Goal: Entertainment & Leisure: Browse casually

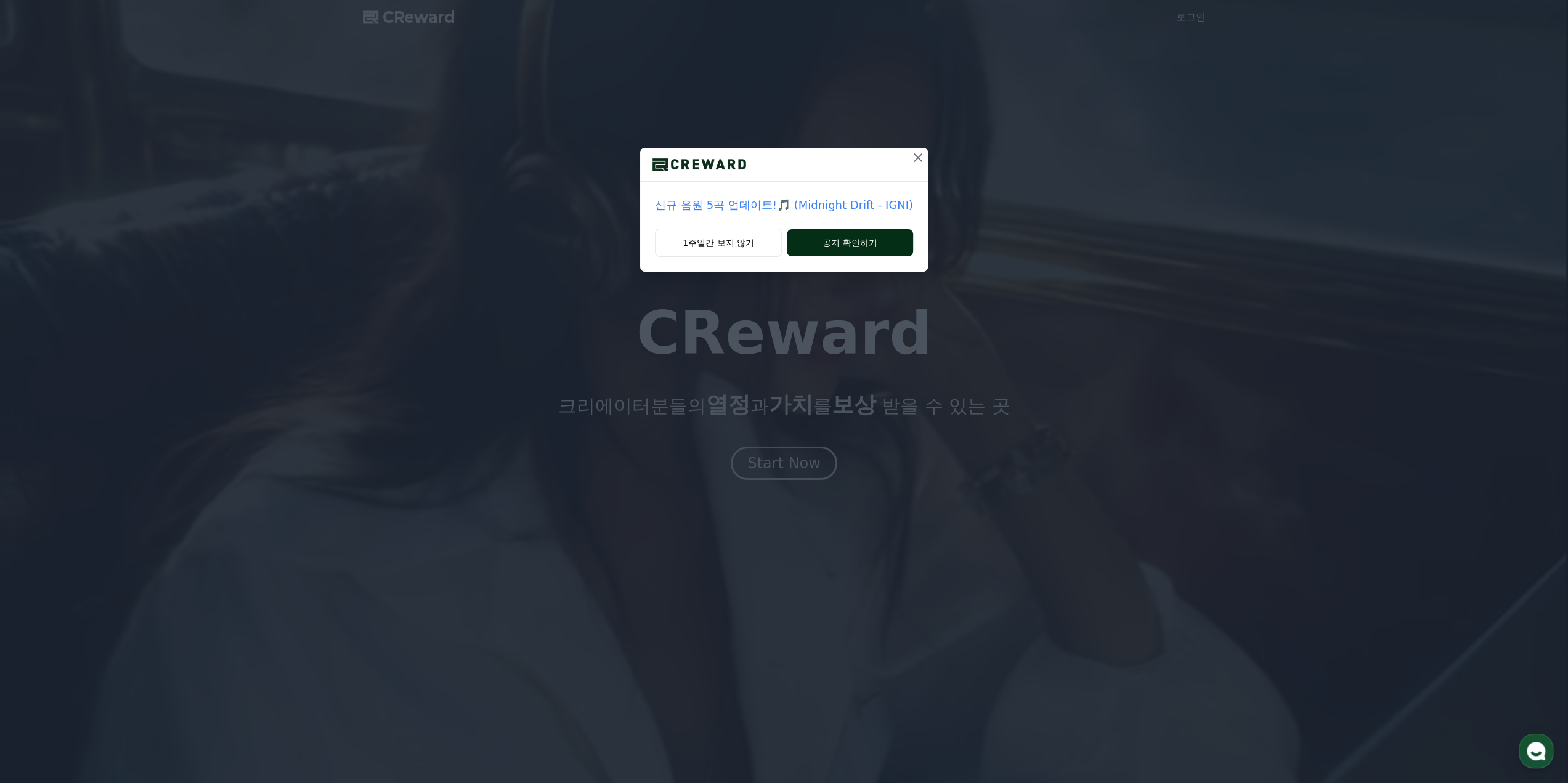
click at [816, 250] on button "공지 확인하기" at bounding box center [851, 242] width 127 height 27
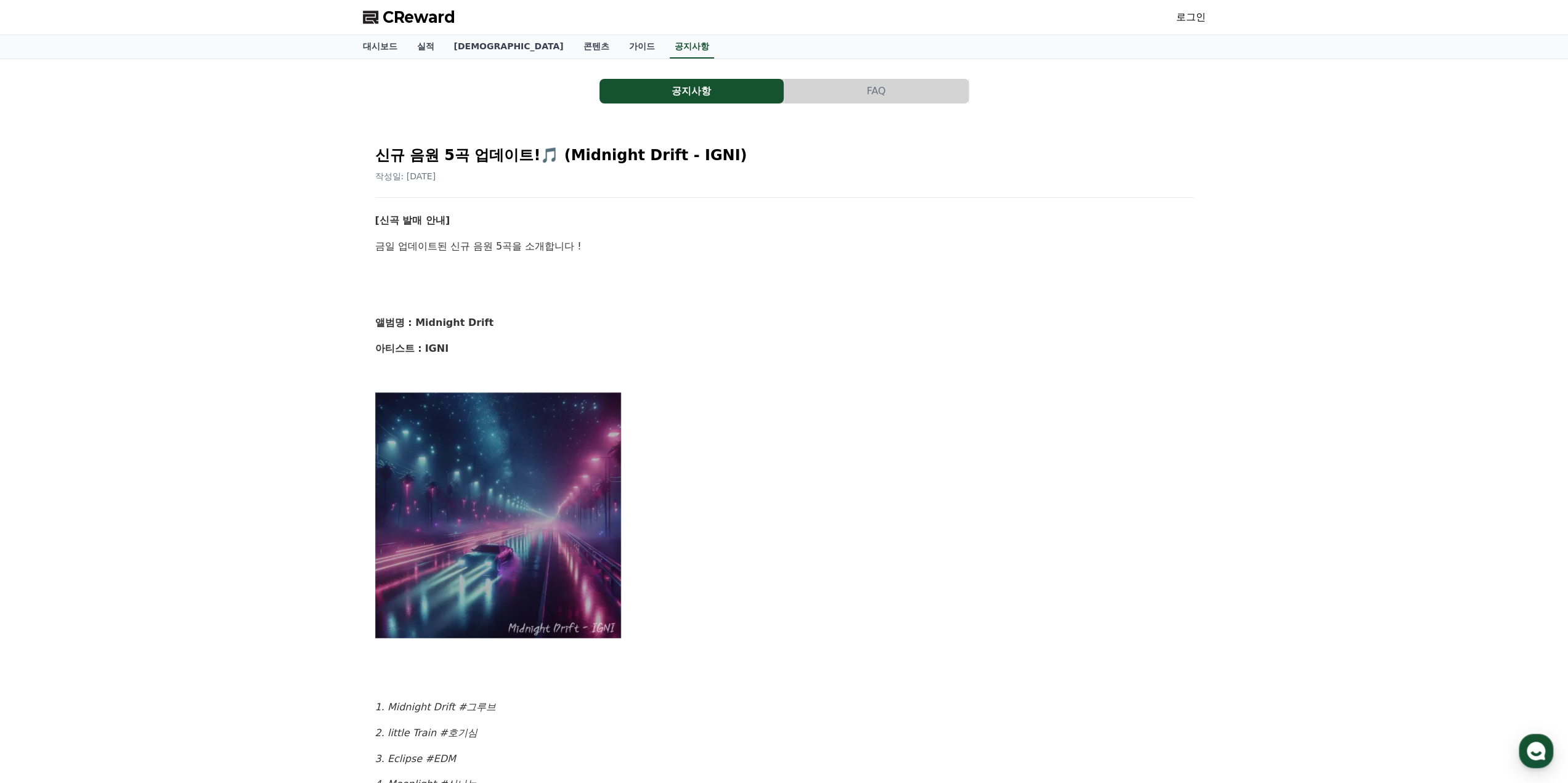
click at [557, 433] on img at bounding box center [498, 515] width 247 height 247
click at [440, 22] on span "CReward" at bounding box center [420, 17] width 73 height 19
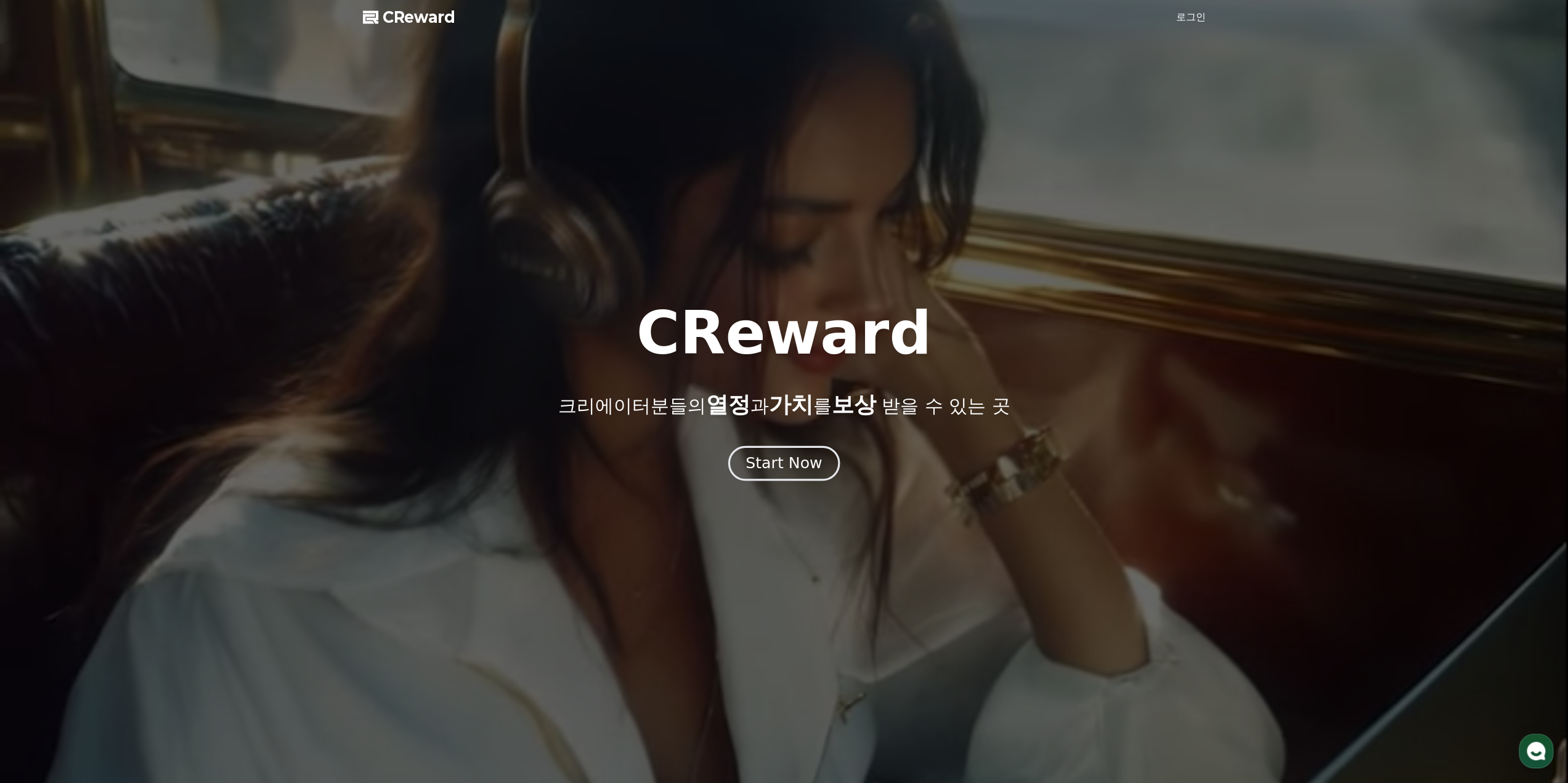
click at [777, 476] on button "Start Now" at bounding box center [783, 462] width 111 height 35
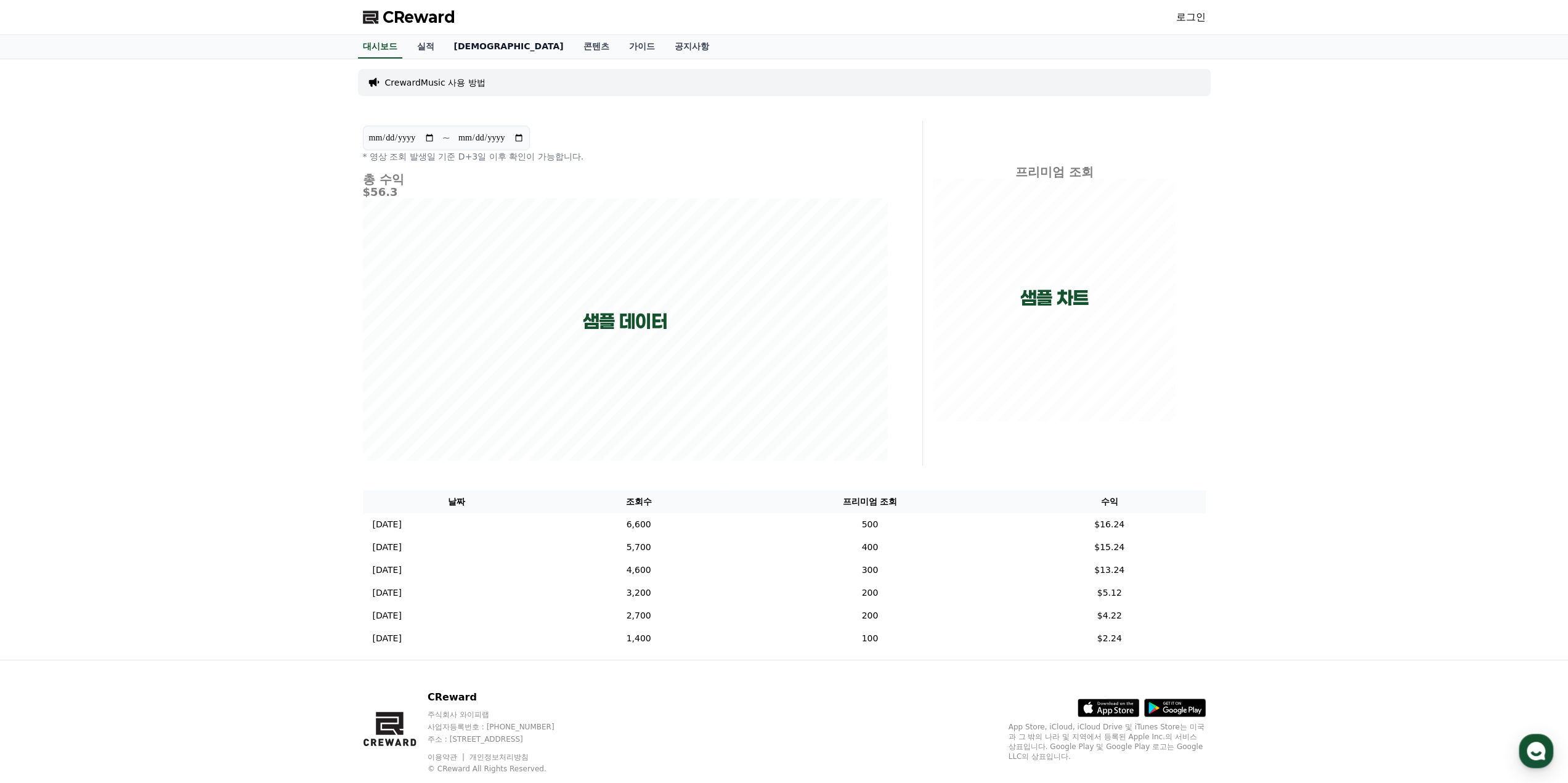
click at [454, 48] on link "음원" at bounding box center [508, 46] width 129 height 24
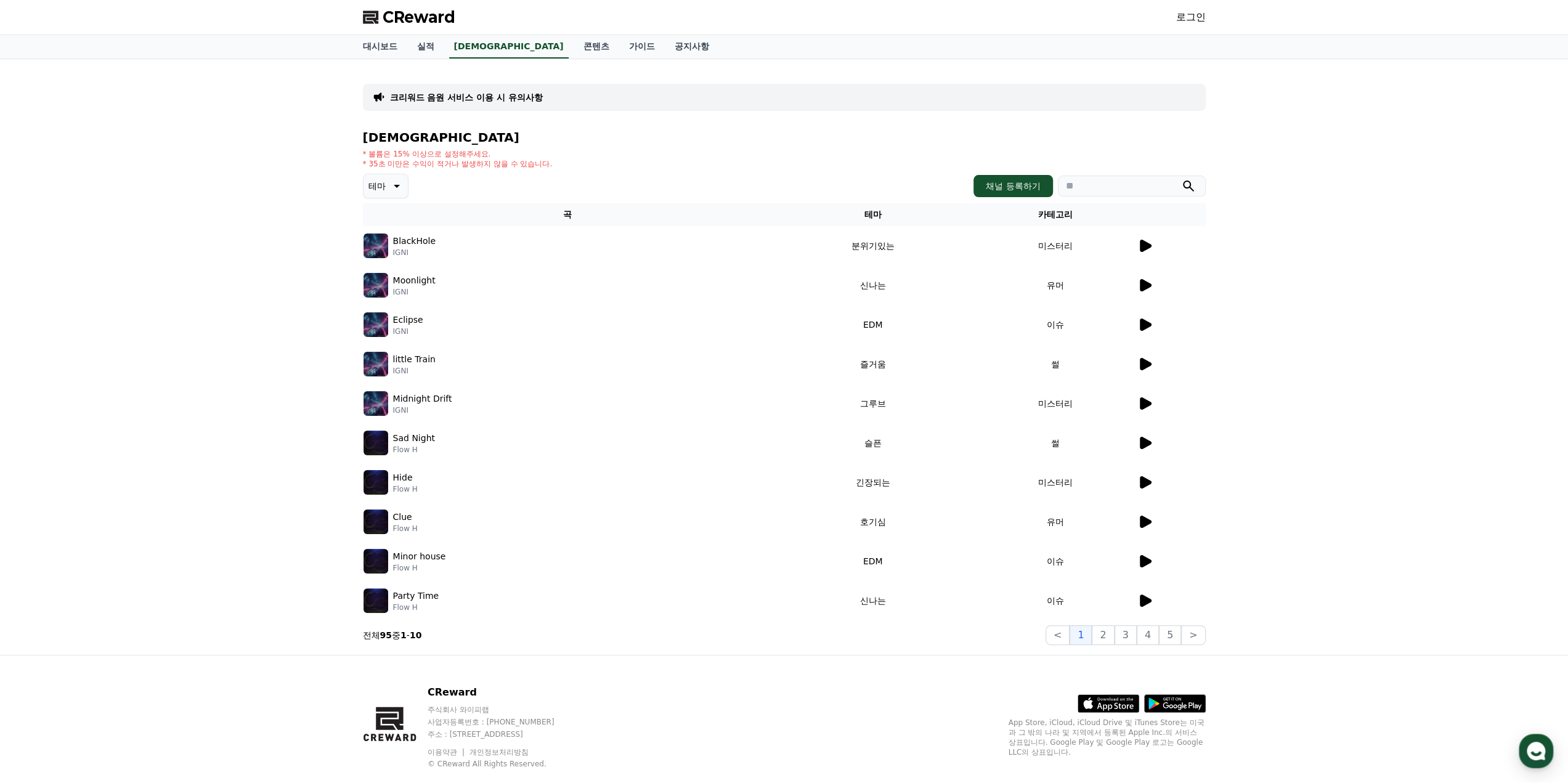
click at [1138, 244] on icon at bounding box center [1145, 246] width 15 height 15
click at [390, 182] on icon at bounding box center [395, 186] width 15 height 15
click at [386, 270] on button "밝은" at bounding box center [377, 265] width 27 height 27
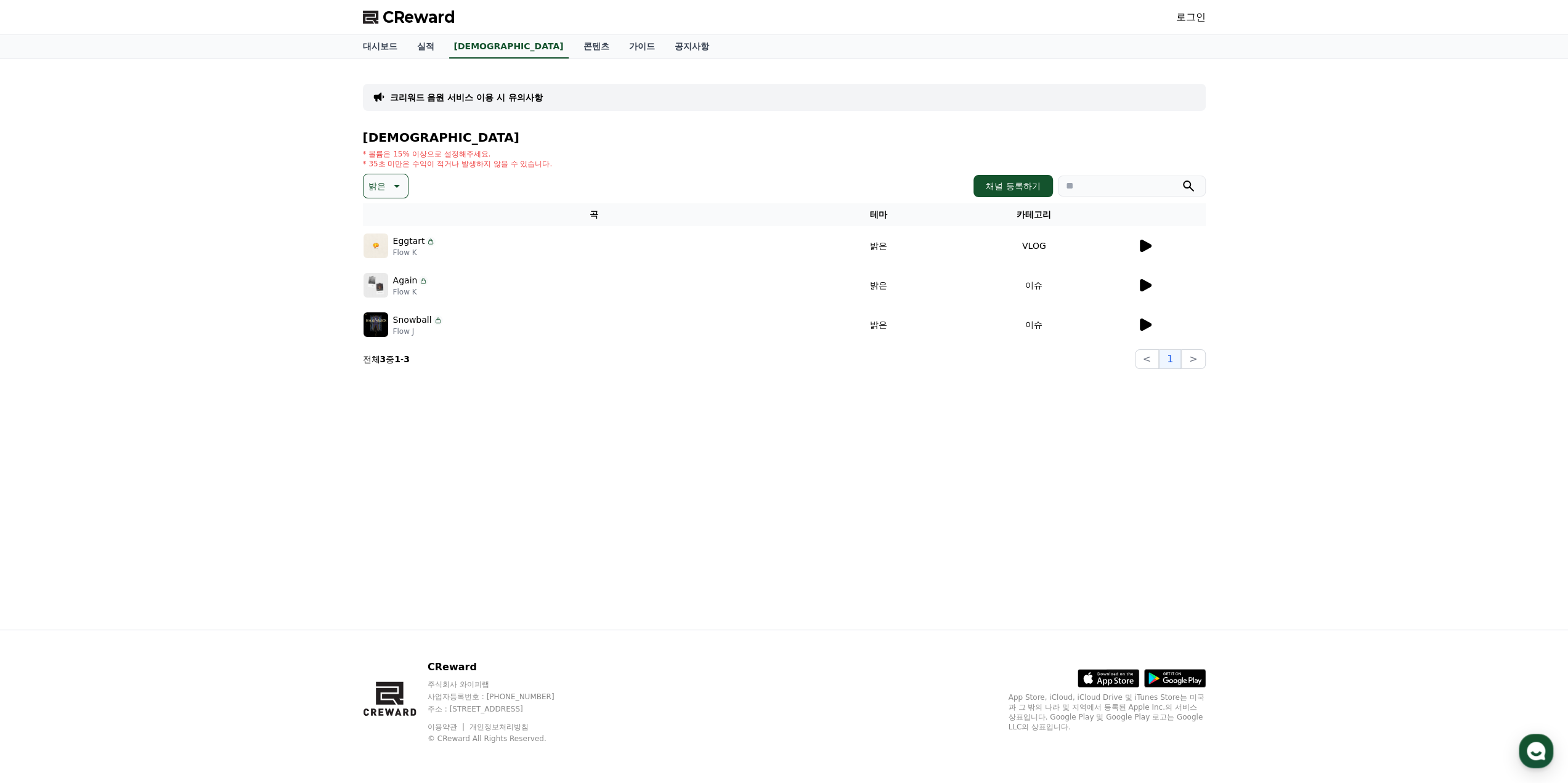
click at [1145, 245] on icon at bounding box center [1146, 245] width 11 height 12
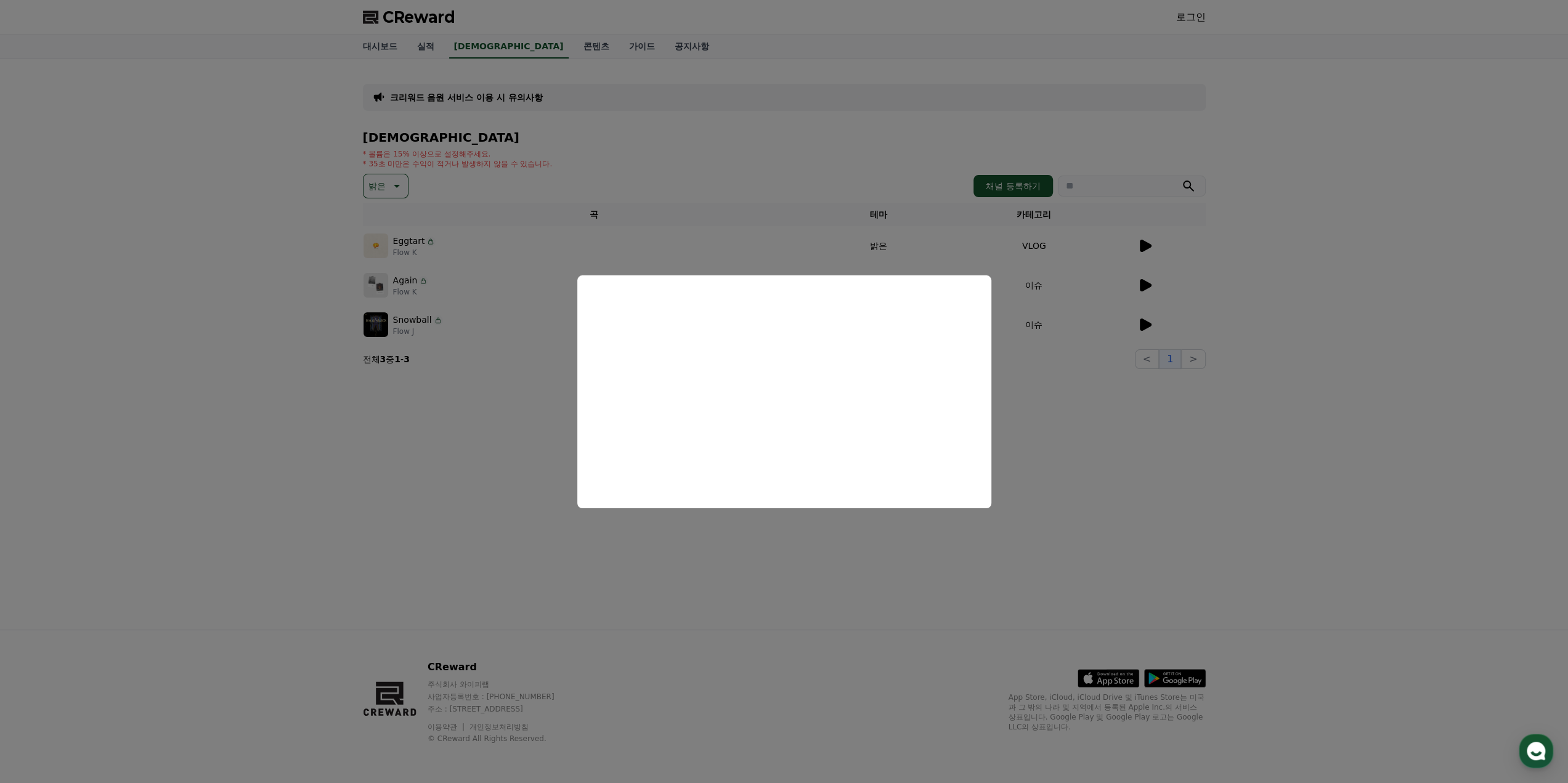
click at [772, 564] on button "close modal" at bounding box center [784, 391] width 1568 height 783
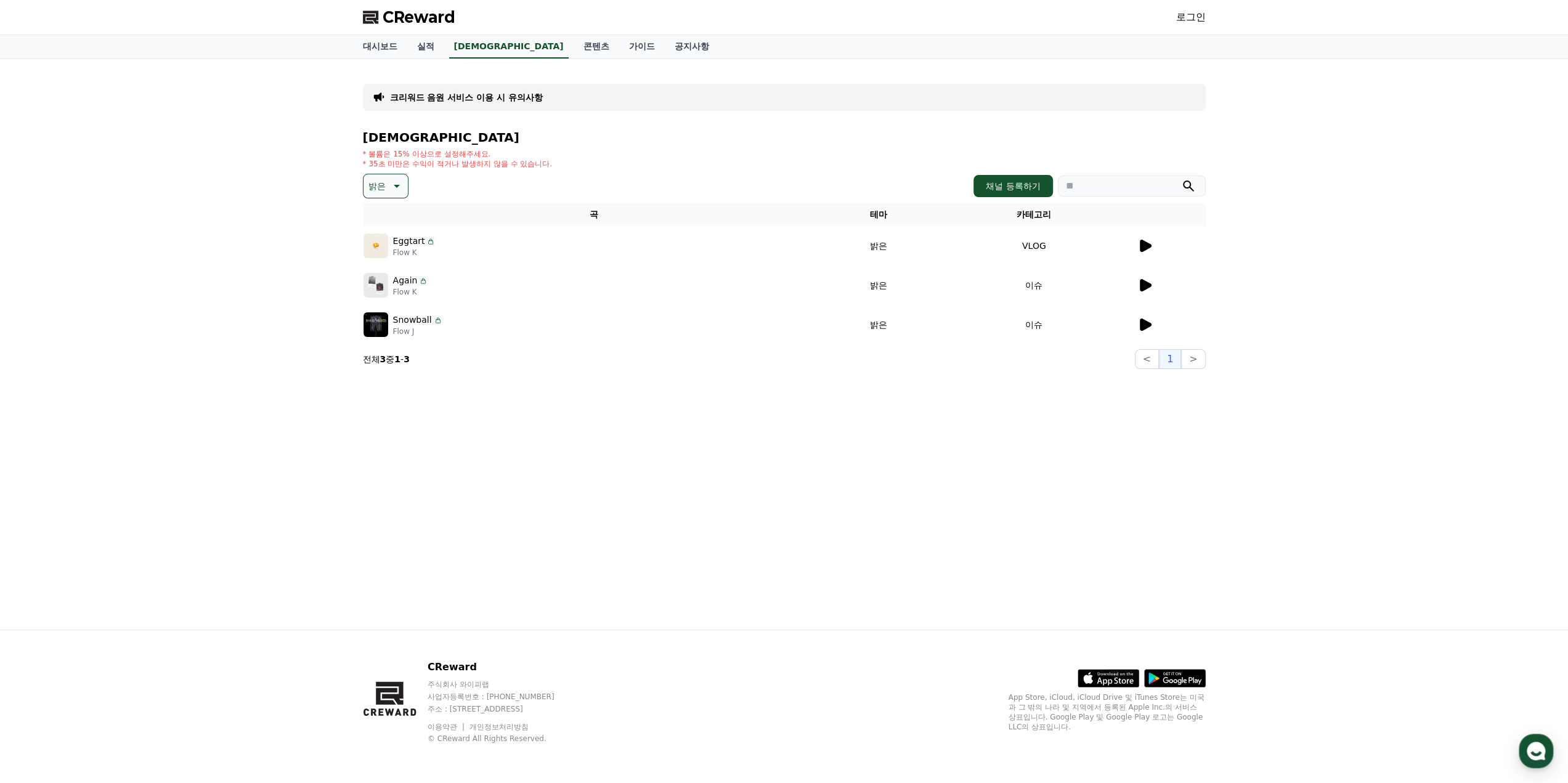
click at [1141, 280] on icon at bounding box center [1146, 285] width 11 height 12
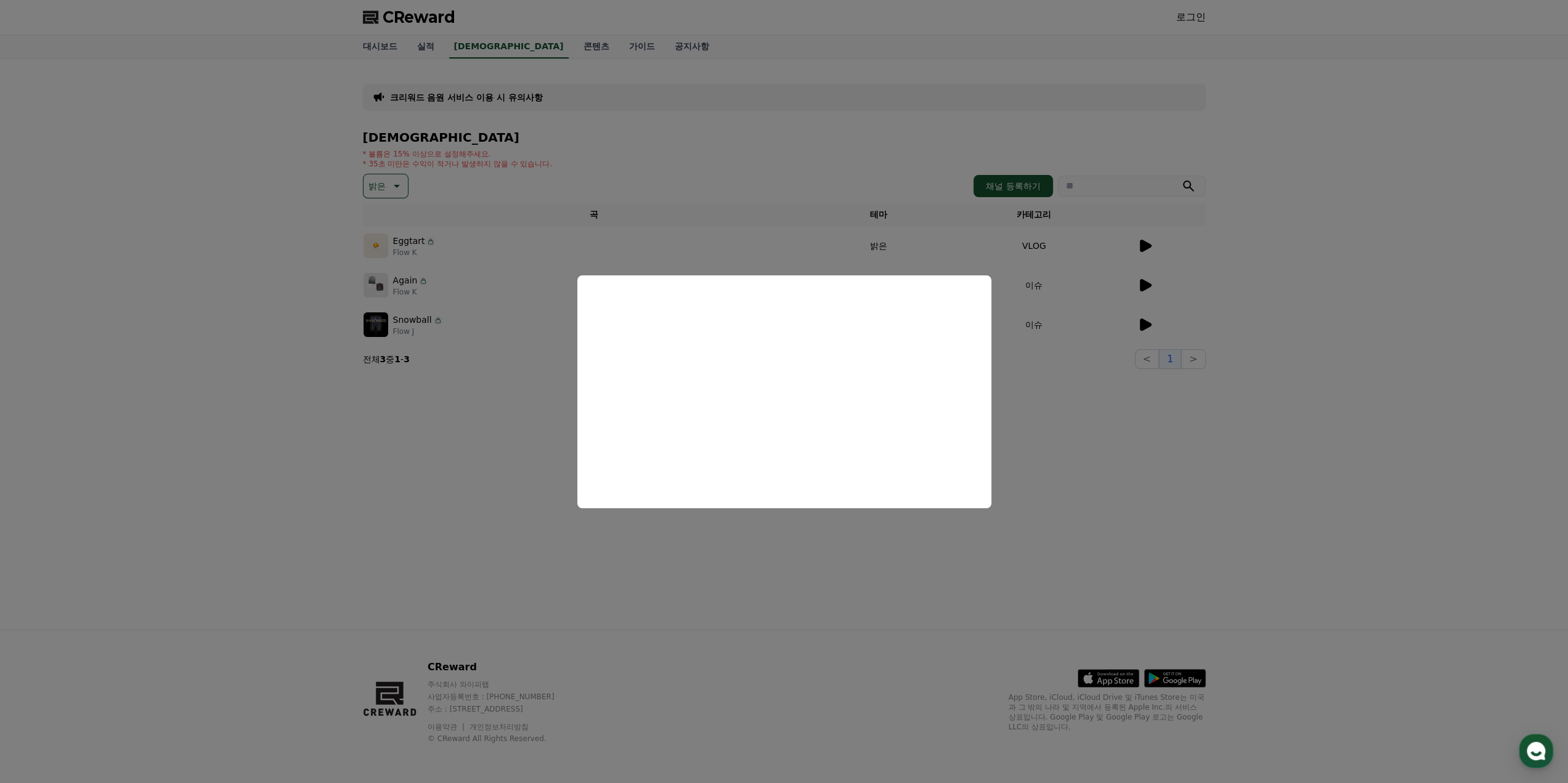
click at [746, 580] on button "close modal" at bounding box center [784, 391] width 1568 height 783
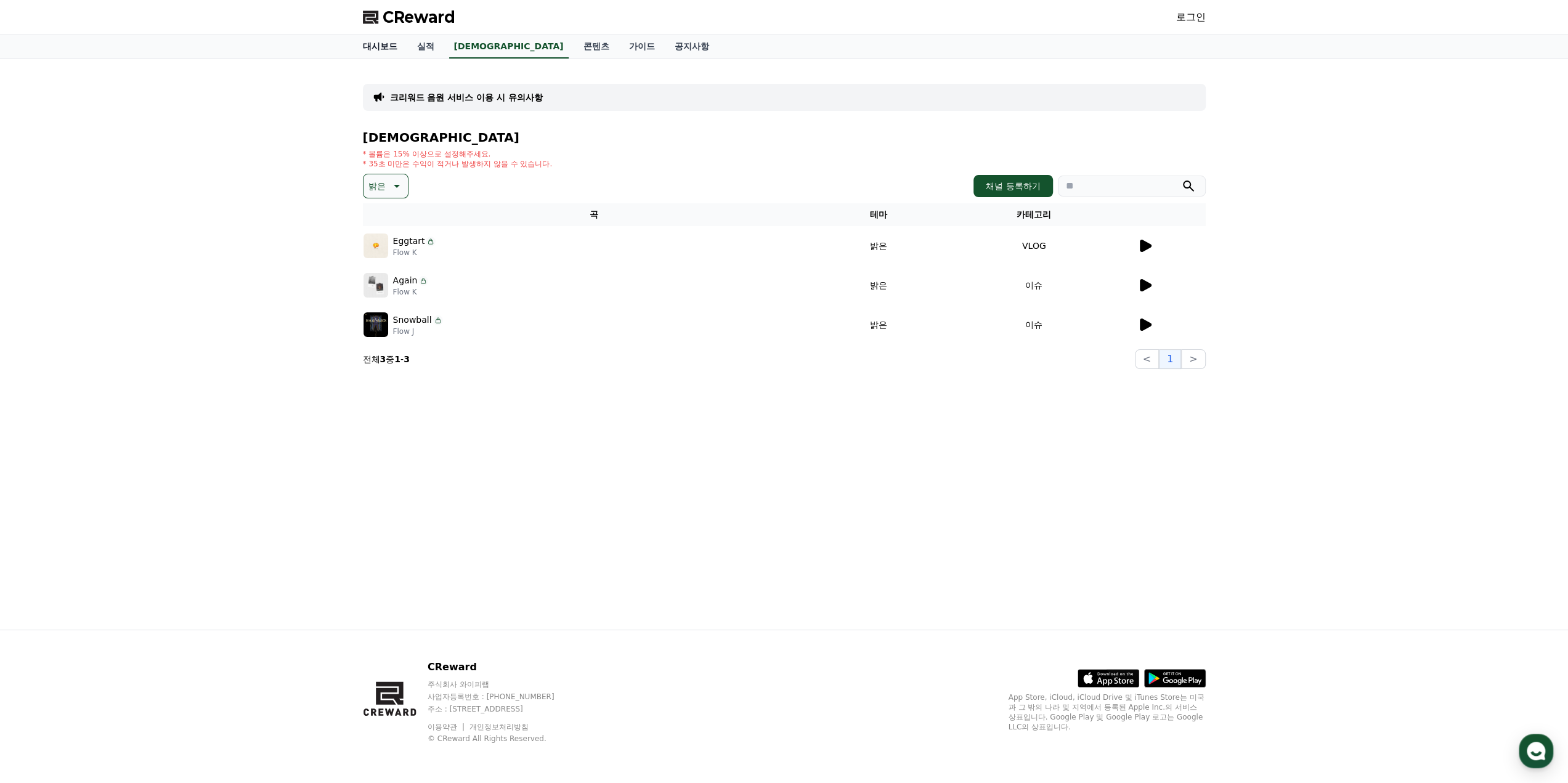
click at [383, 49] on link "대시보드" at bounding box center [380, 46] width 54 height 24
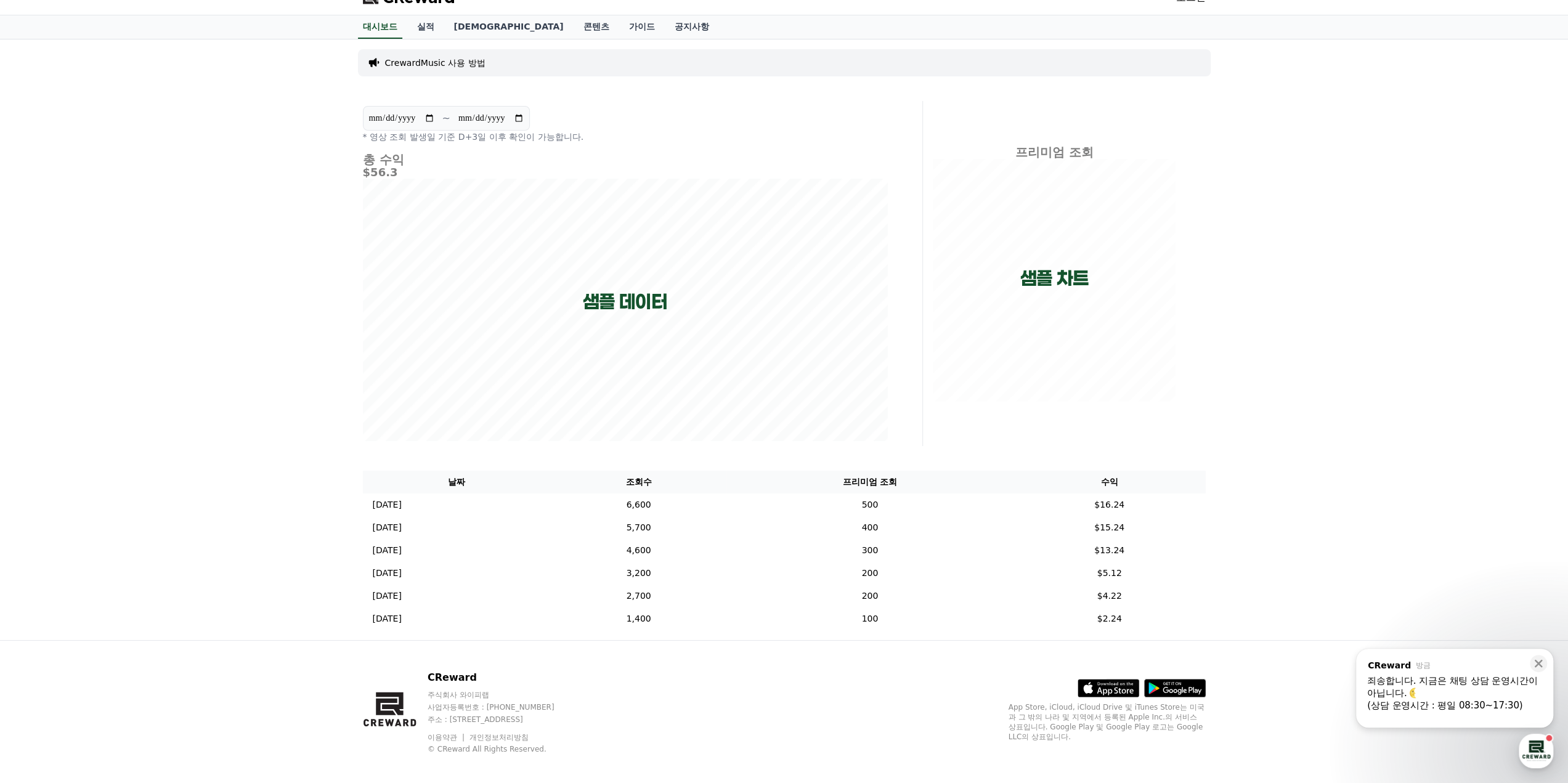
scroll to position [29, 0]
